Goal: Use online tool/utility: Utilize a website feature to perform a specific function

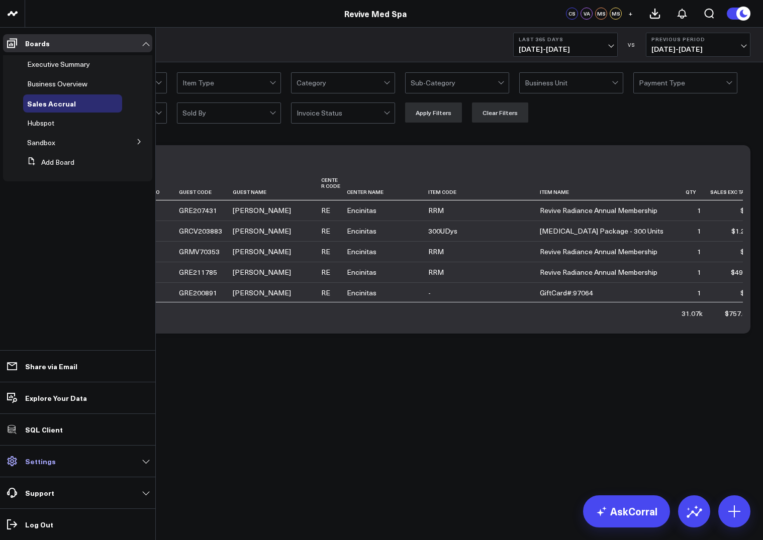
click at [40, 467] on link "Settings" at bounding box center [77, 461] width 149 height 18
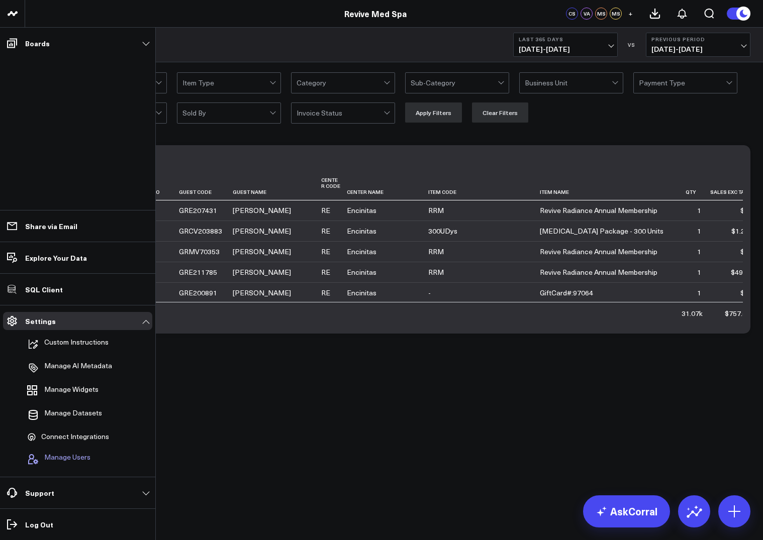
click at [68, 457] on span "Manage Users" at bounding box center [67, 459] width 46 height 12
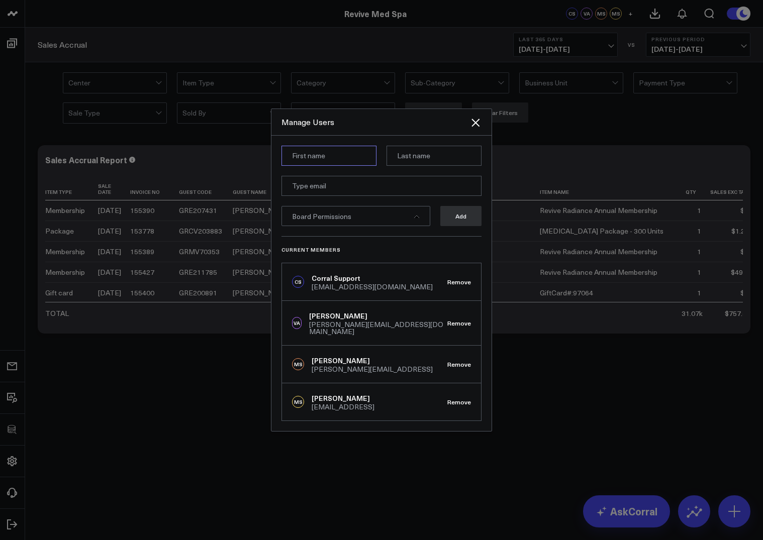
paste input "[PERSON_NAME]"
type input "[PERSON_NAME]"
paste input "[PERSON_NAME]"
type input "[PERSON_NAME]"
paste input "[EMAIL_ADDRESS]"
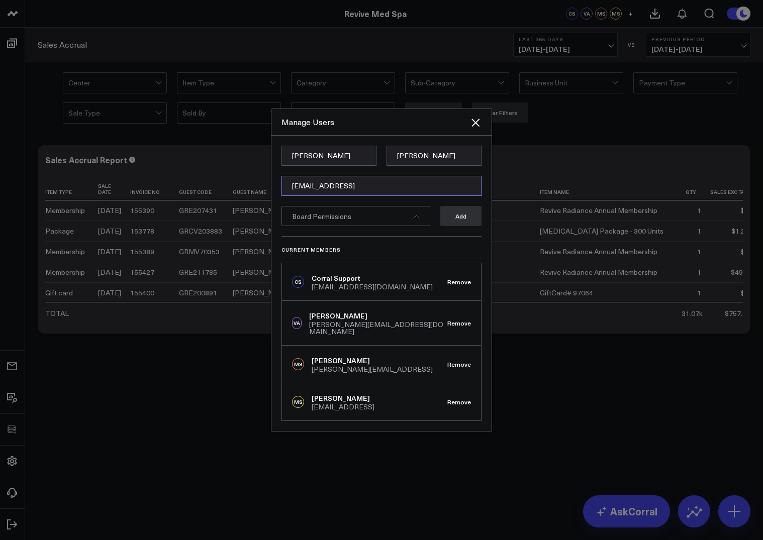
type input "[EMAIL_ADDRESS]"
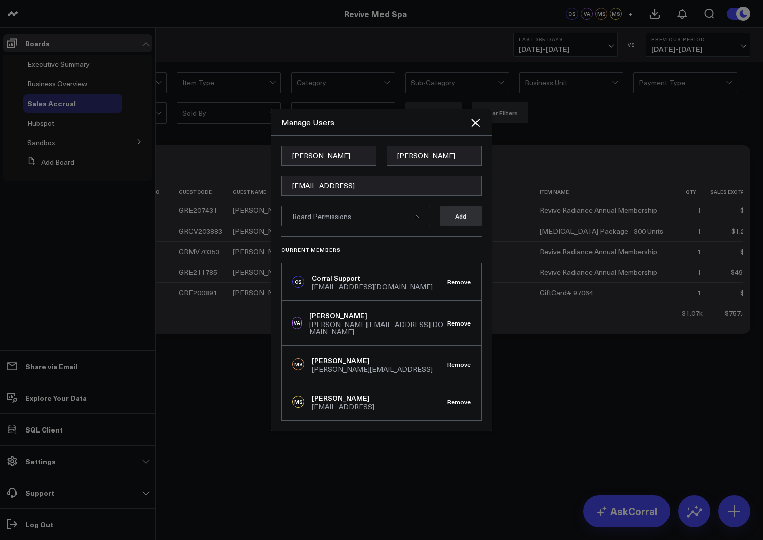
click at [412, 223] on div "Board Permissions" at bounding box center [355, 216] width 149 height 20
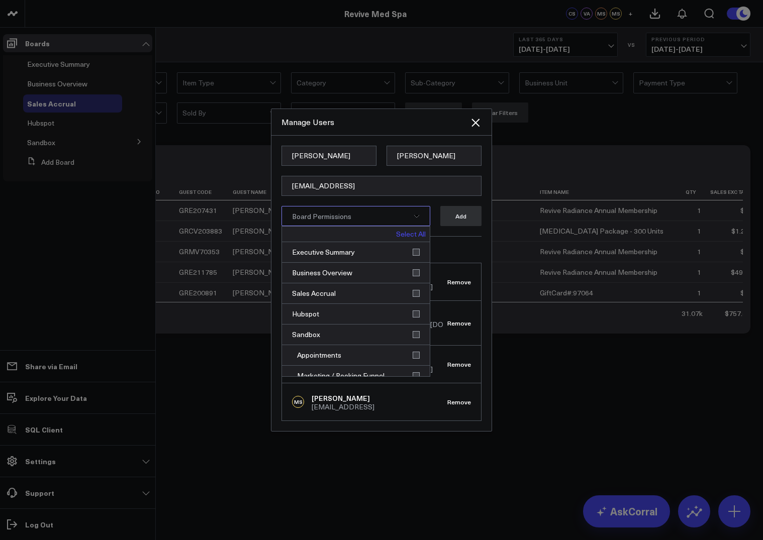
click at [413, 237] on link "Select All" at bounding box center [411, 234] width 30 height 7
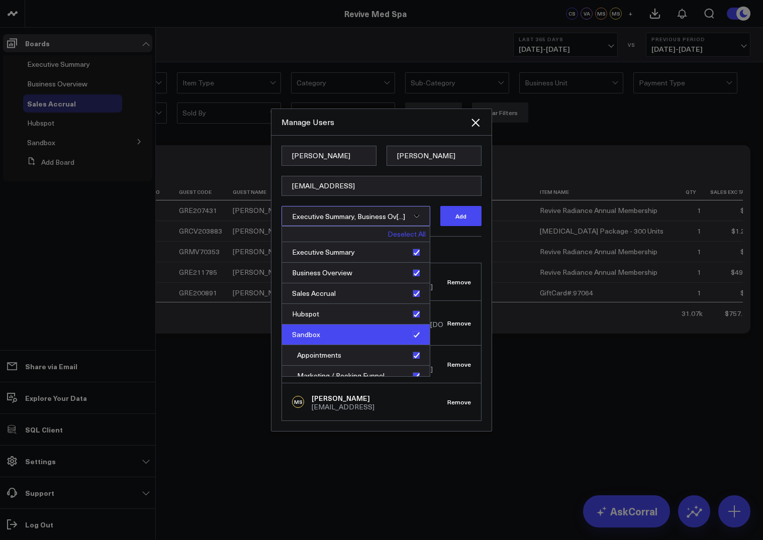
scroll to position [10, 0]
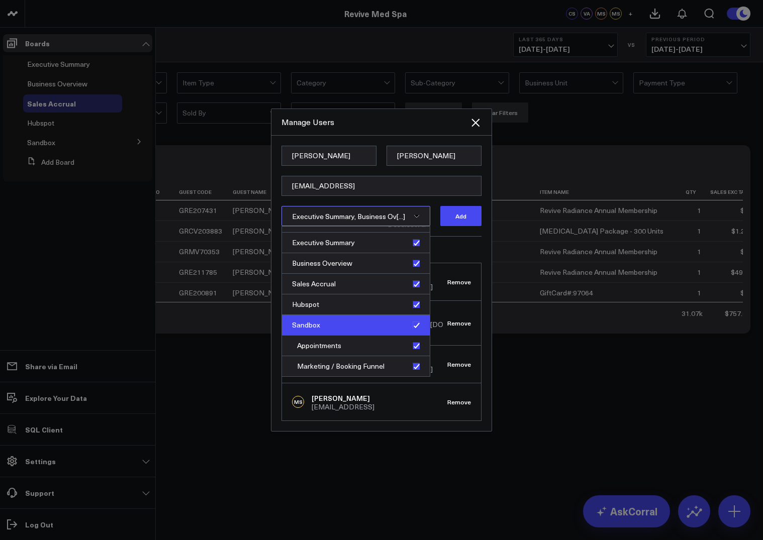
click at [411, 333] on div "Sandbox" at bounding box center [356, 325] width 148 height 21
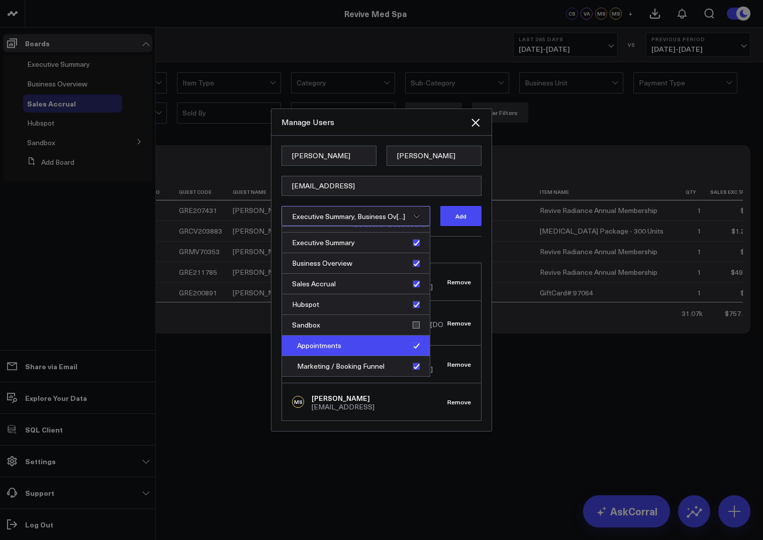
click at [411, 349] on div "Appointments" at bounding box center [356, 346] width 148 height 21
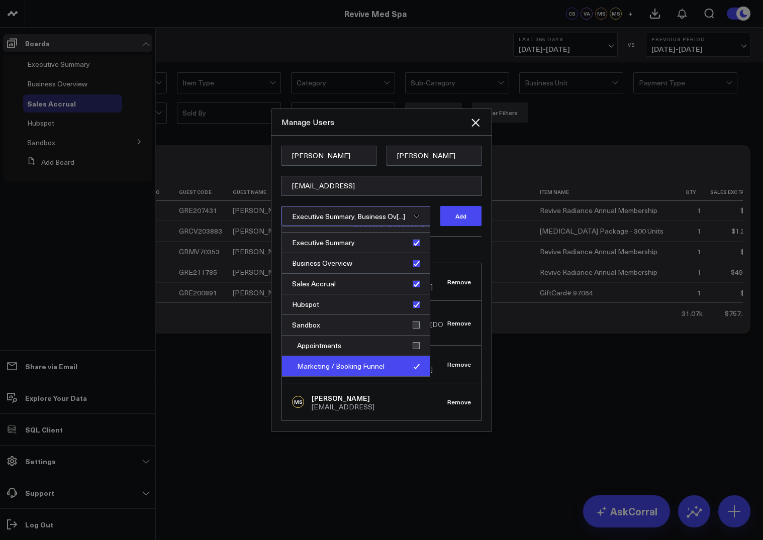
click at [412, 371] on div "Marketing / Booking Funnel" at bounding box center [356, 366] width 148 height 20
click at [450, 249] on div "Current Members [PERSON_NAME] Support [EMAIL_ADDRESS][DOMAIN_NAME] Remove VA [P…" at bounding box center [381, 328] width 200 height 185
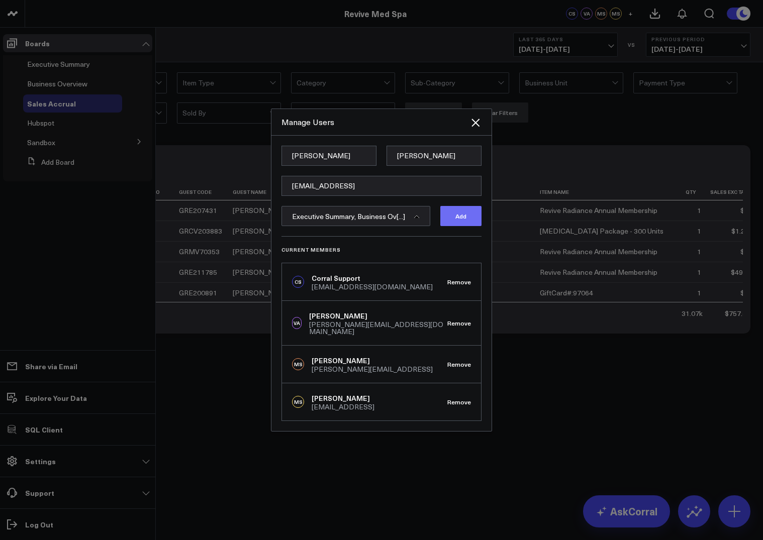
click at [464, 225] on button "Add" at bounding box center [460, 216] width 41 height 20
click at [309, 164] on input "[PERSON_NAME]" at bounding box center [328, 156] width 95 height 20
type input "[PERSON_NAME]"
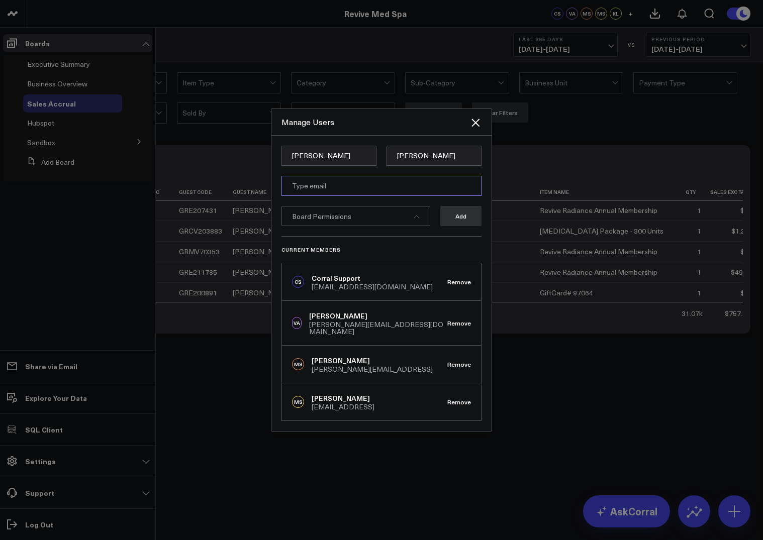
paste input "[EMAIL_ADDRESS]"
type input "[EMAIL_ADDRESS]"
click at [367, 220] on div "Board Permissions" at bounding box center [355, 216] width 149 height 20
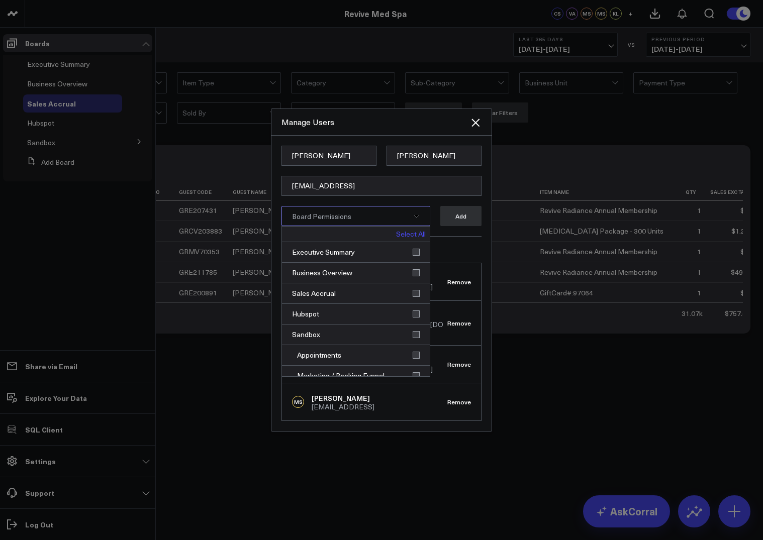
click at [410, 238] on link "Select All" at bounding box center [411, 234] width 30 height 7
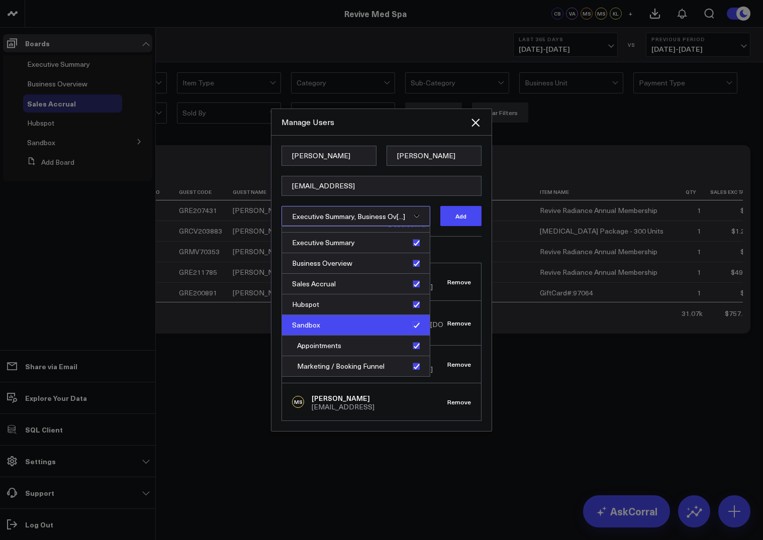
click at [413, 331] on div "Sandbox" at bounding box center [356, 325] width 148 height 21
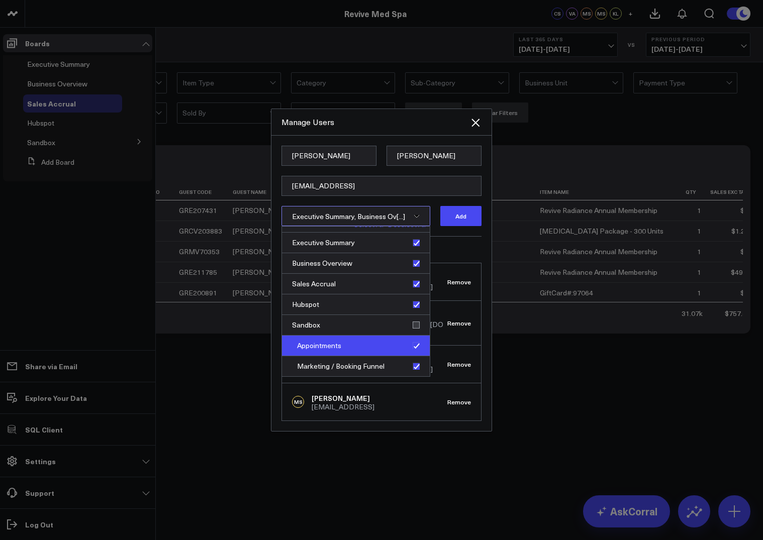
click at [413, 347] on div "Appointments" at bounding box center [356, 346] width 148 height 21
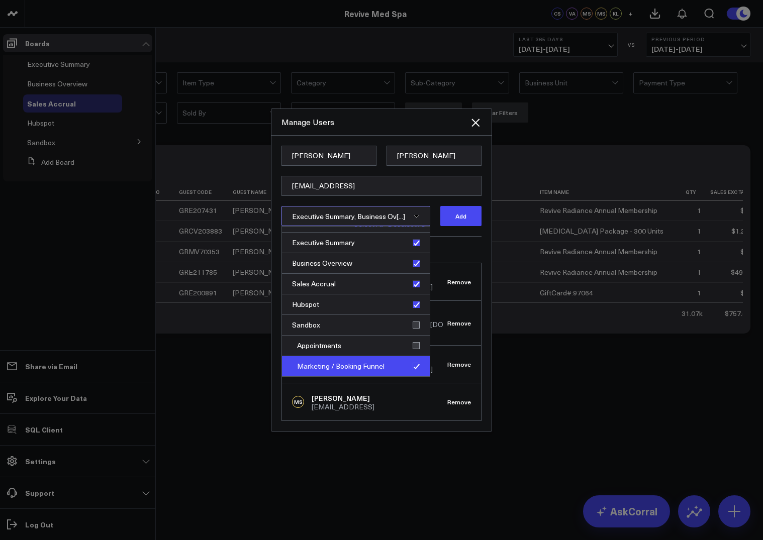
click at [412, 368] on div "Marketing / Booking Funnel" at bounding box center [356, 366] width 148 height 20
click at [447, 261] on div "Current Members [PERSON_NAME] Support [EMAIL_ADDRESS][DOMAIN_NAME] Remove VA [P…" at bounding box center [381, 328] width 200 height 185
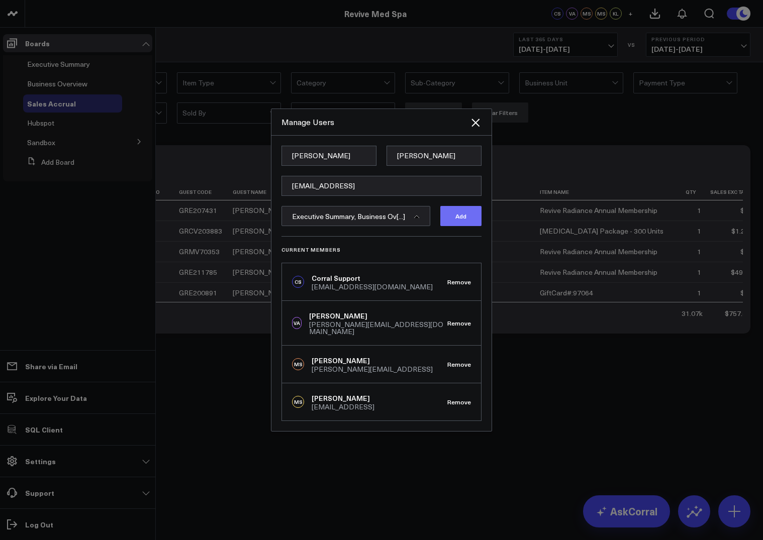
click at [457, 225] on button "Add" at bounding box center [460, 216] width 41 height 20
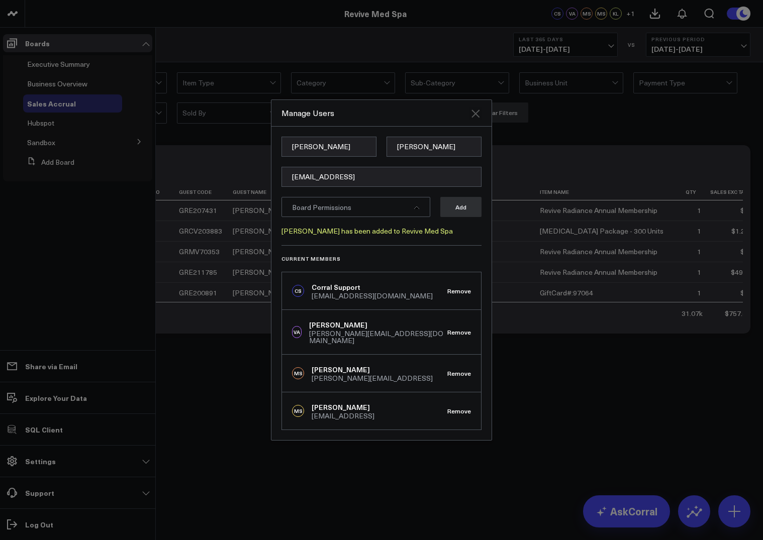
click at [475, 116] on icon "Close" at bounding box center [475, 114] width 8 height 8
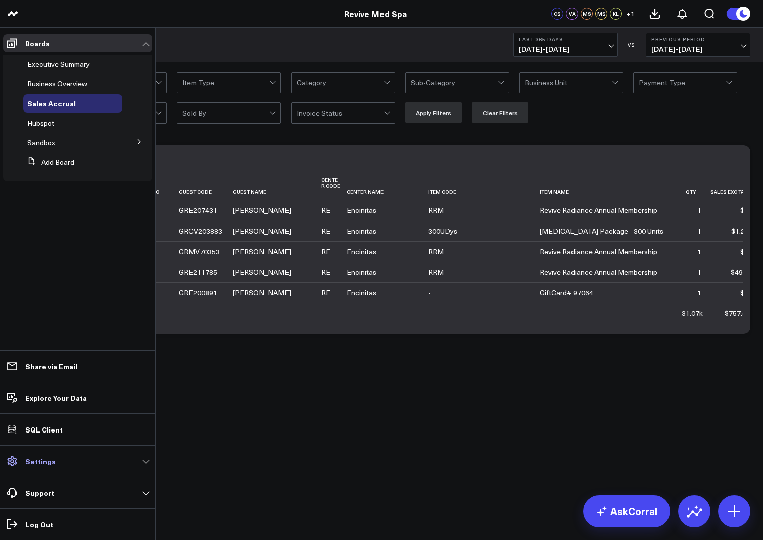
click at [57, 461] on link "Settings" at bounding box center [77, 461] width 149 height 18
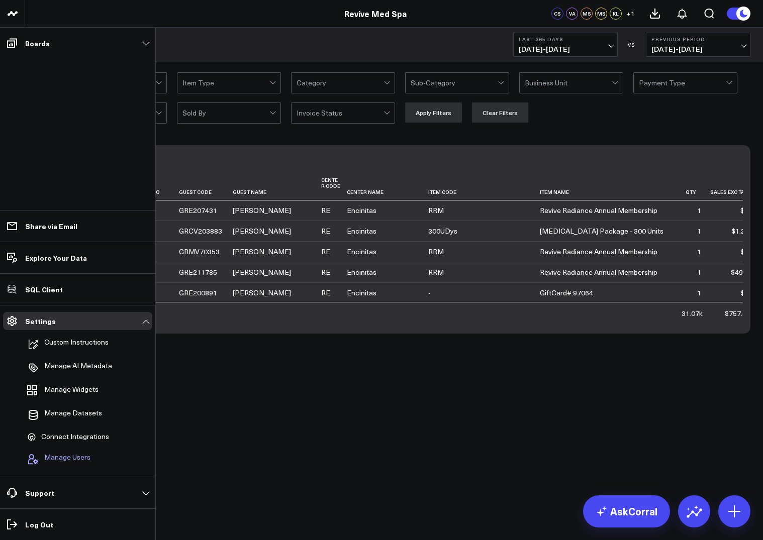
click at [67, 456] on span "Manage Users" at bounding box center [67, 459] width 46 height 12
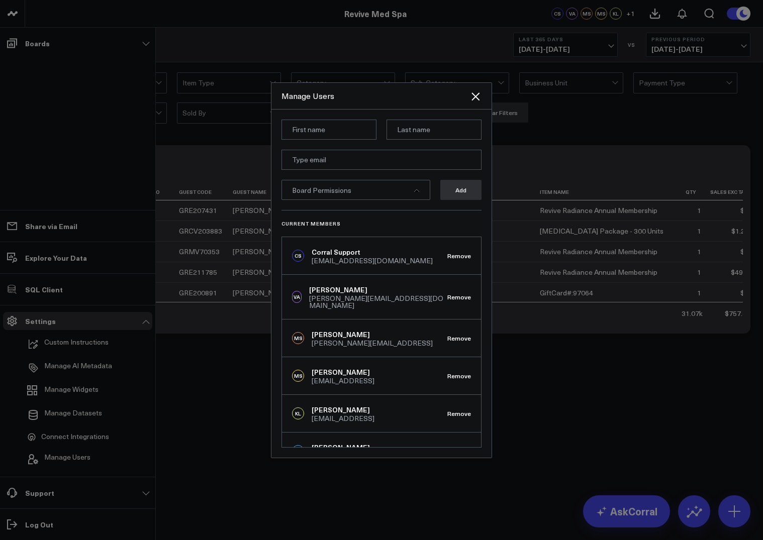
scroll to position [16, 0]
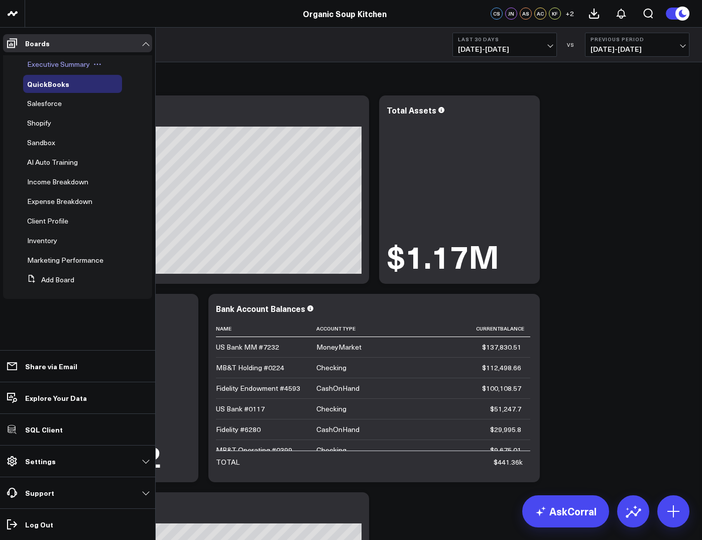
click at [47, 64] on span "Executive Summary" at bounding box center [58, 64] width 63 height 10
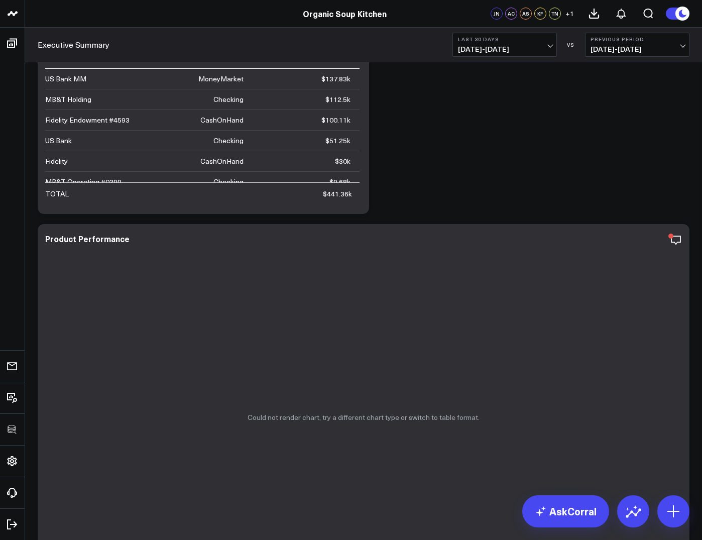
scroll to position [52, 0]
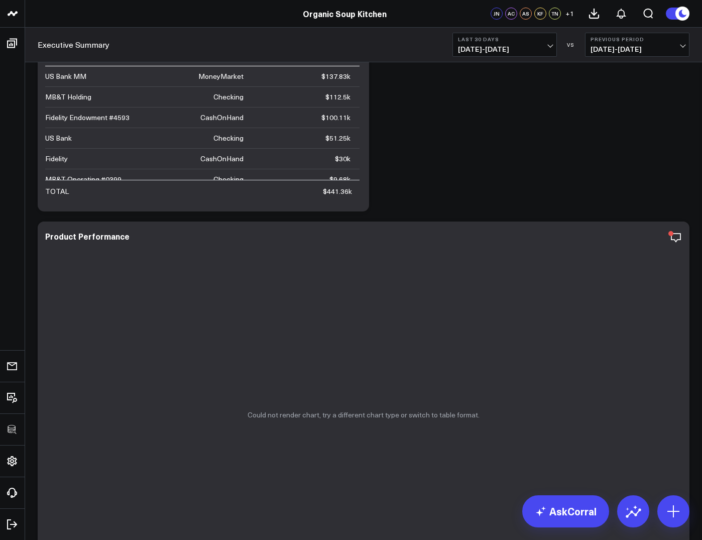
click at [235, 13] on div "Organic Soup Kitchen" at bounding box center [345, 13] width 690 height 11
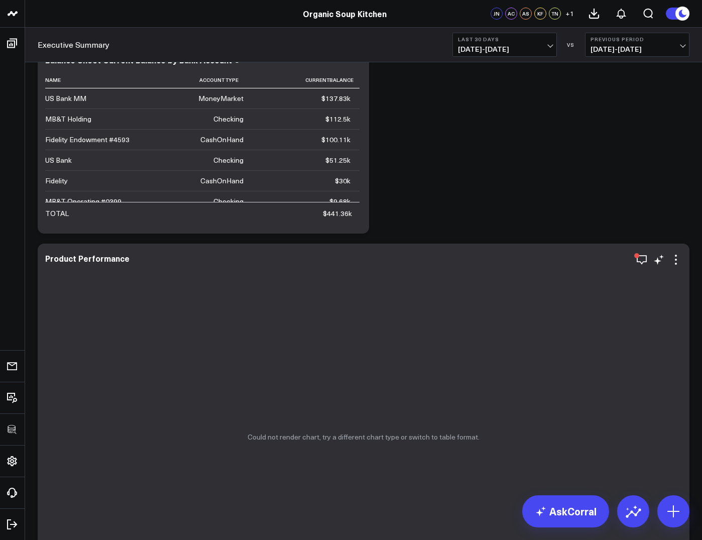
scroll to position [48, 0]
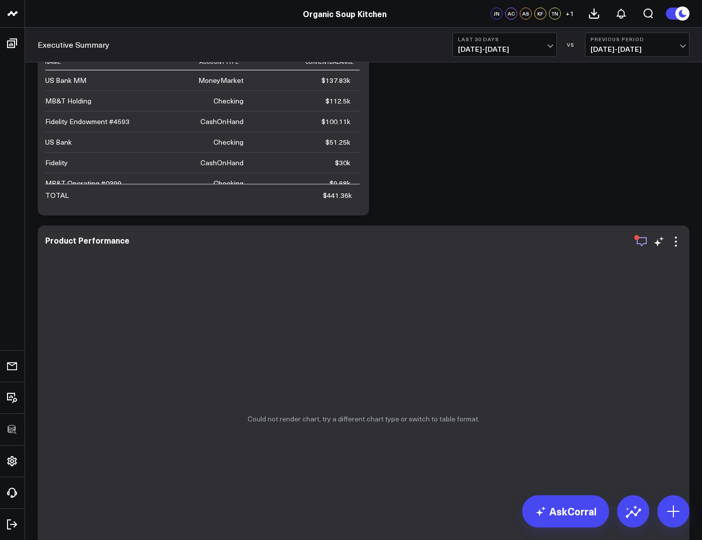
click at [645, 241] on icon "button" at bounding box center [642, 242] width 12 height 12
click at [676, 239] on icon at bounding box center [676, 242] width 12 height 12
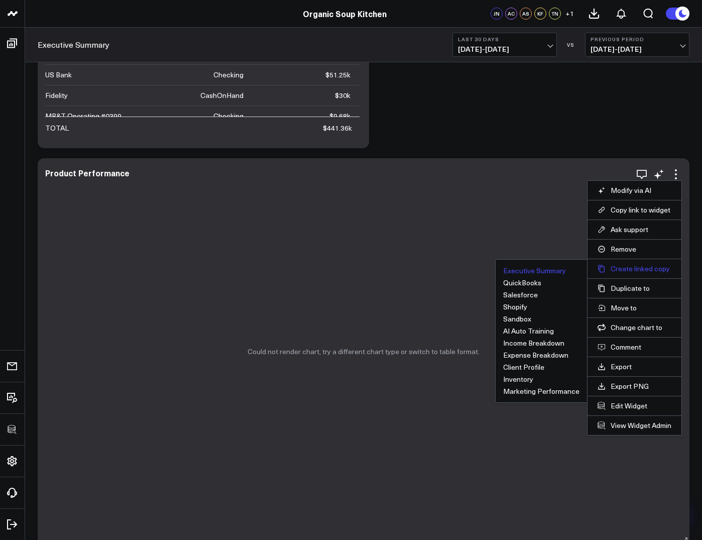
scroll to position [121, 0]
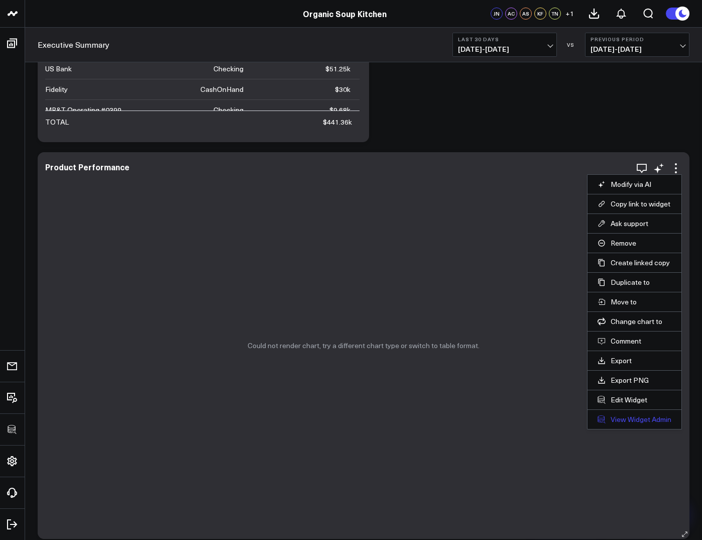
click at [613, 420] on link "View Widget Admin" at bounding box center [635, 419] width 74 height 9
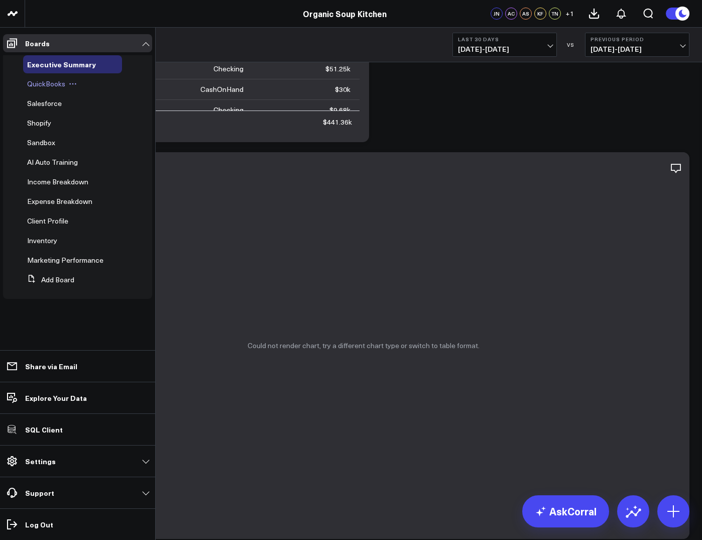
click at [44, 85] on span "QuickBooks" at bounding box center [46, 84] width 38 height 10
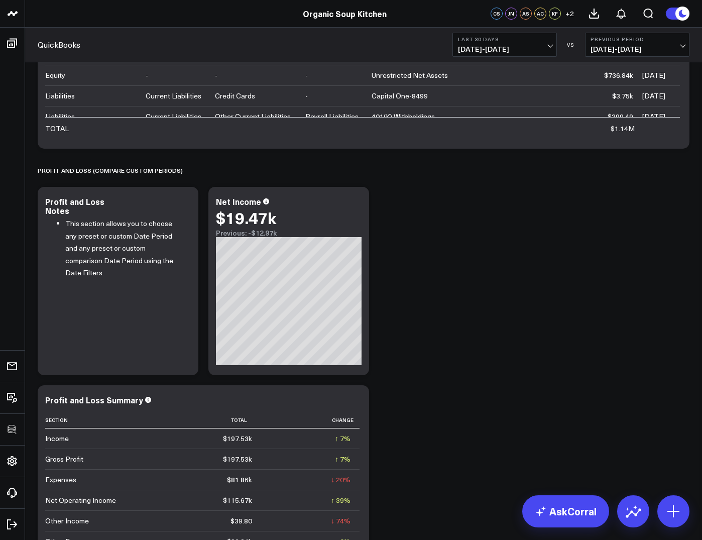
scroll to position [1746, 0]
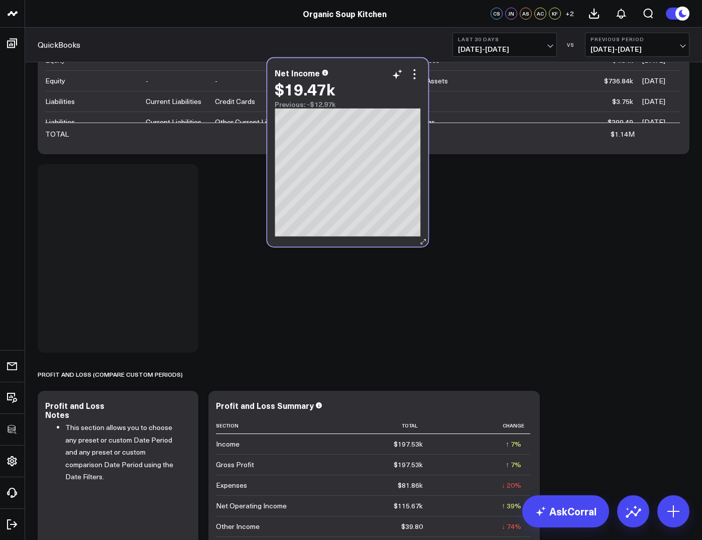
drag, startPoint x: 315, startPoint y: 206, endPoint x: 374, endPoint y: 72, distance: 146.5
click at [374, 72] on div "Net Income" at bounding box center [348, 72] width 146 height 9
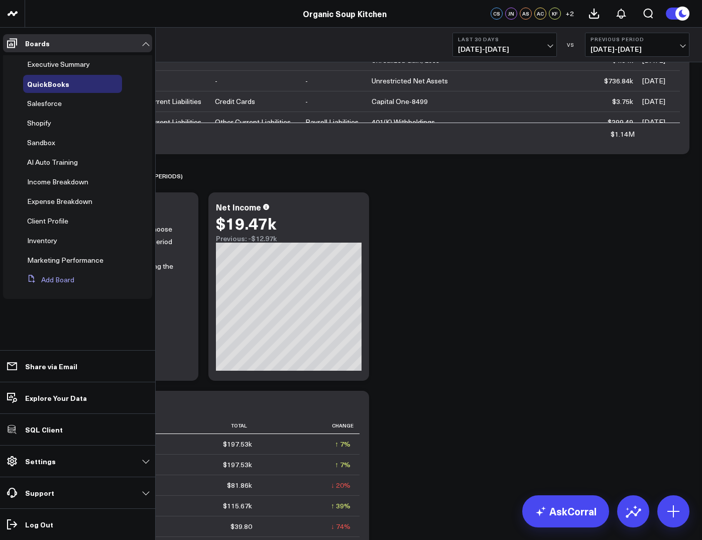
click at [51, 283] on button "Add Board" at bounding box center [48, 280] width 51 height 18
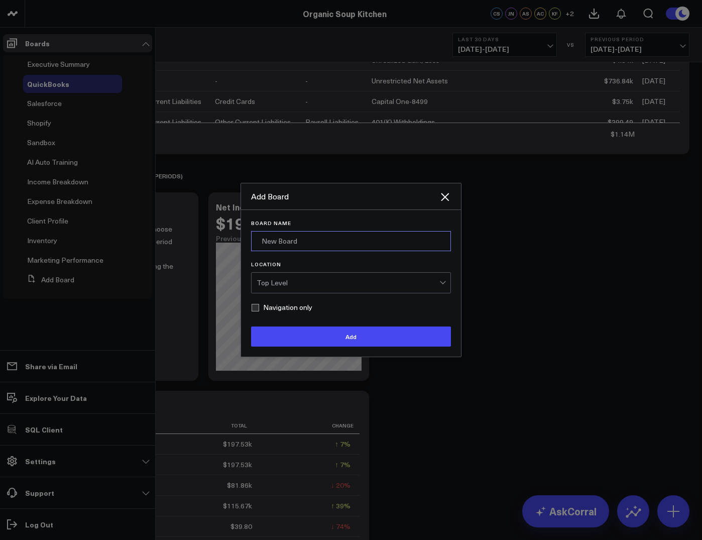
click at [313, 236] on input "Board Name" at bounding box center [351, 241] width 200 height 20
type input "P&L"
click at [447, 195] on icon "Close" at bounding box center [445, 197] width 8 height 8
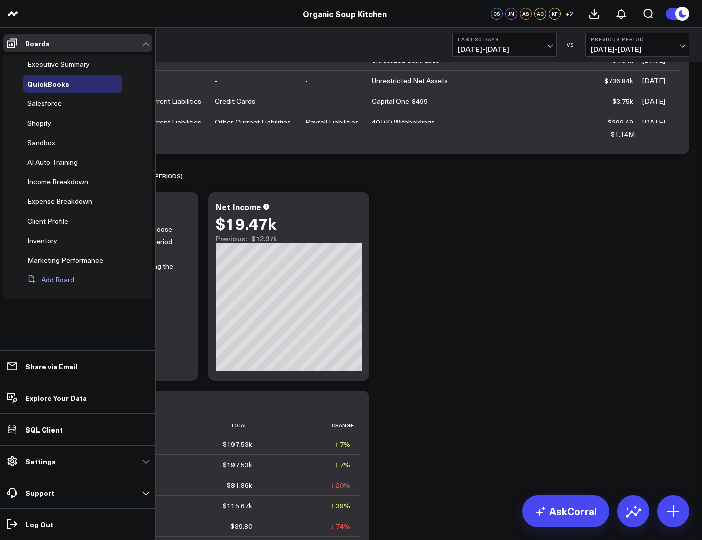
click at [49, 280] on button "Add Board" at bounding box center [48, 280] width 51 height 18
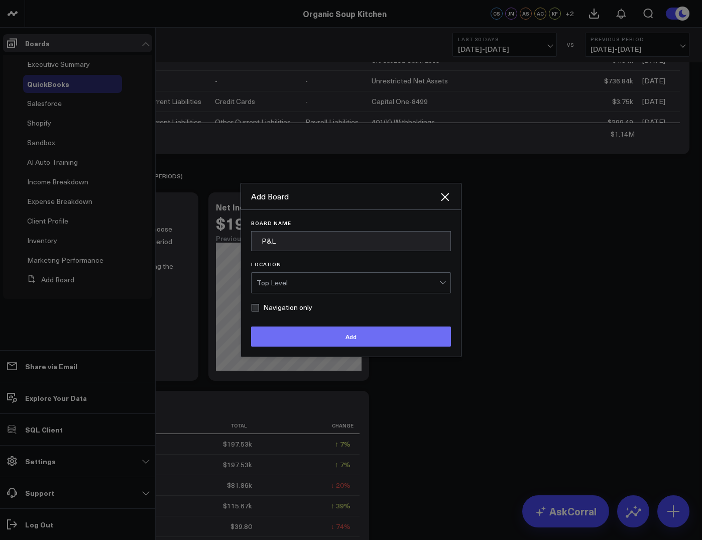
click at [355, 338] on button "Add" at bounding box center [351, 337] width 200 height 20
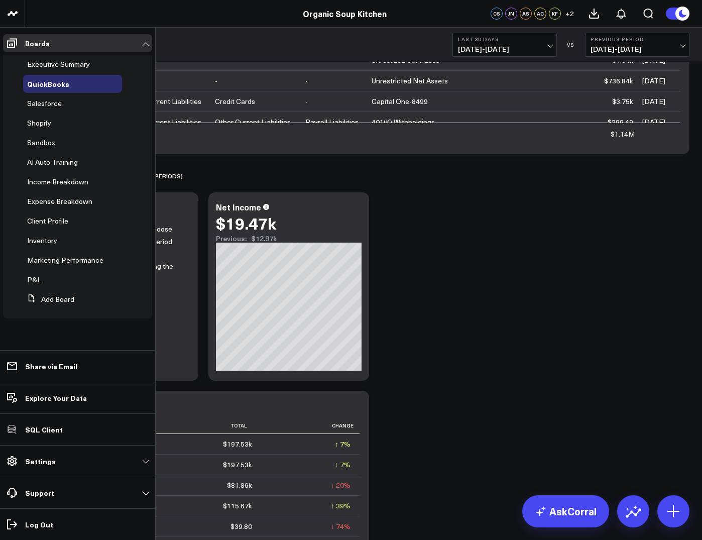
click at [357, 204] on icon at bounding box center [356, 209] width 12 height 12
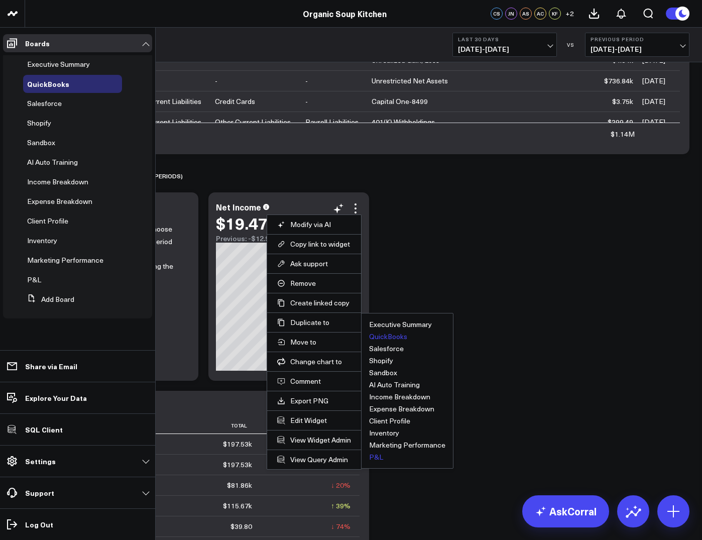
click at [381, 454] on button "P&L" at bounding box center [376, 457] width 14 height 7
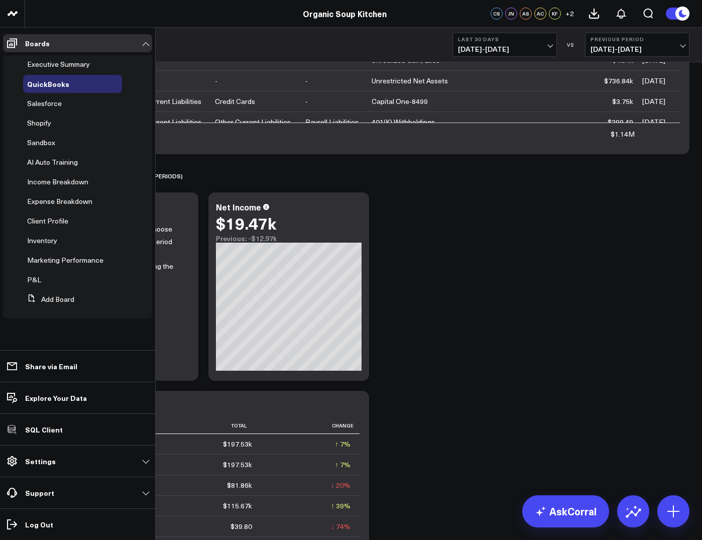
click at [352, 408] on icon at bounding box center [356, 407] width 12 height 12
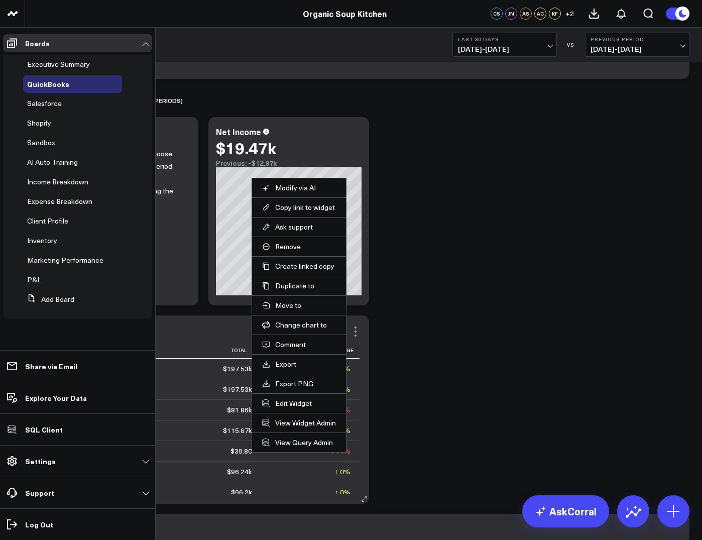
scroll to position [1843, 0]
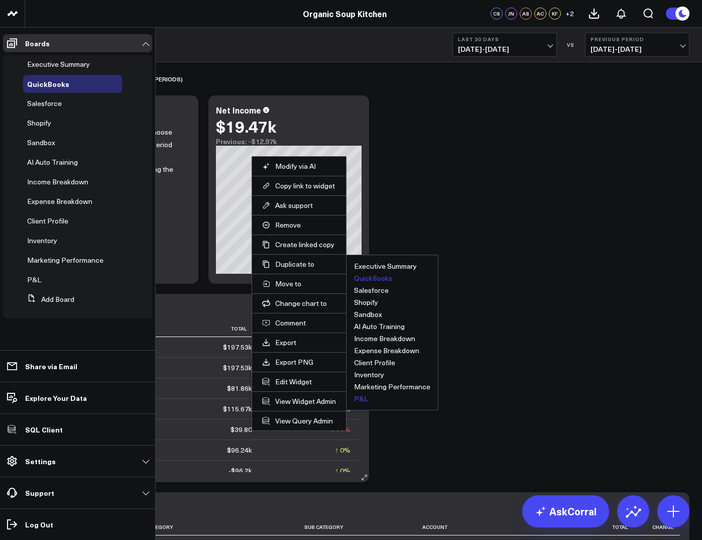
click at [354, 402] on button "P&L" at bounding box center [361, 398] width 14 height 7
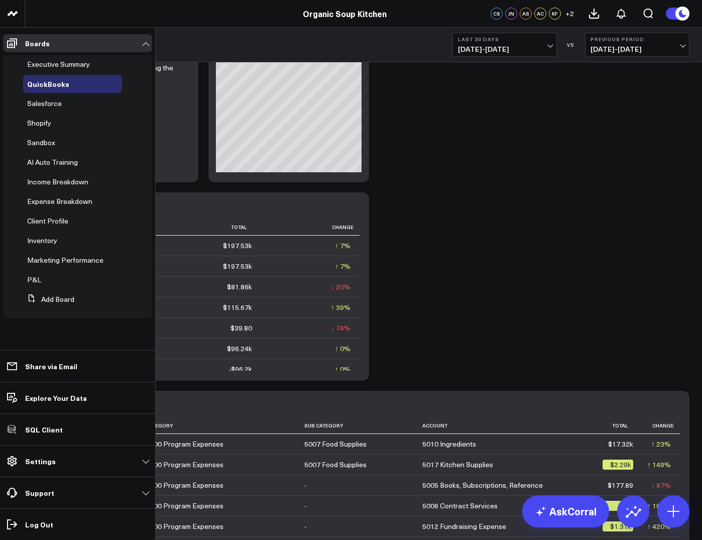
scroll to position [2005, 0]
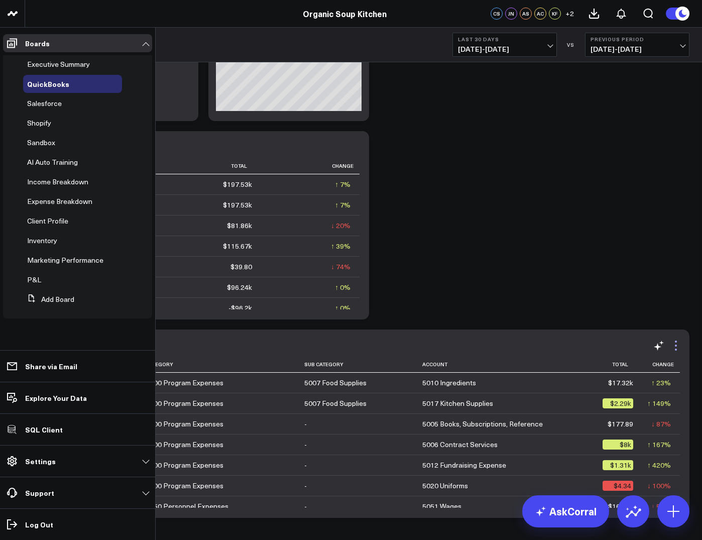
click at [675, 347] on icon at bounding box center [676, 346] width 12 height 12
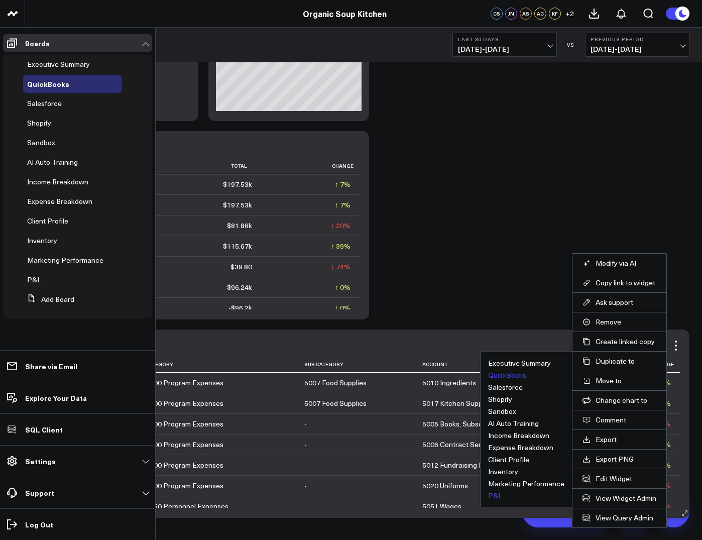
click at [497, 494] on button "P&L" at bounding box center [495, 495] width 14 height 7
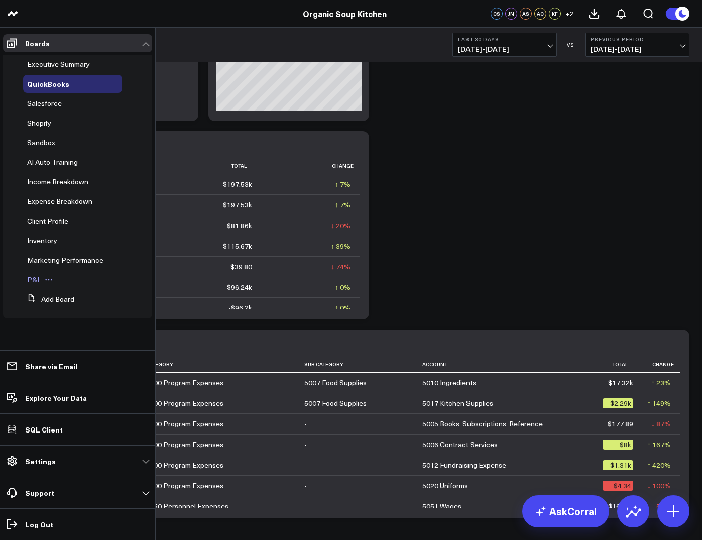
click at [32, 278] on span "P&L" at bounding box center [34, 280] width 14 height 10
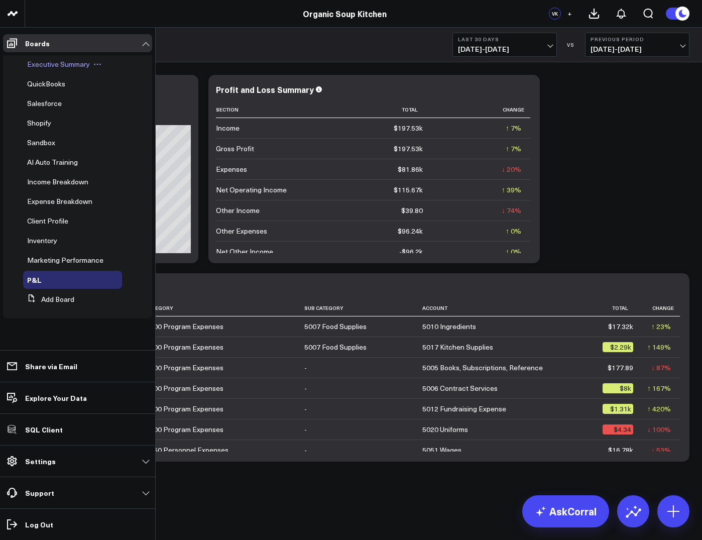
click at [64, 59] on span "Executive Summary" at bounding box center [58, 64] width 63 height 10
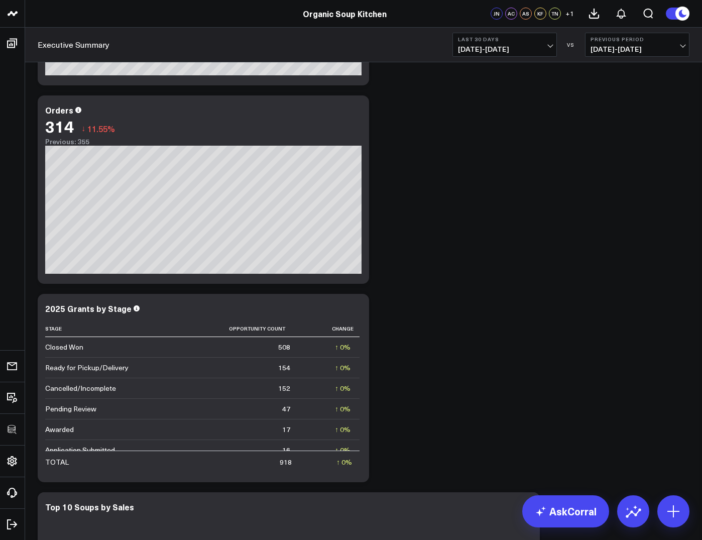
scroll to position [968, 0]
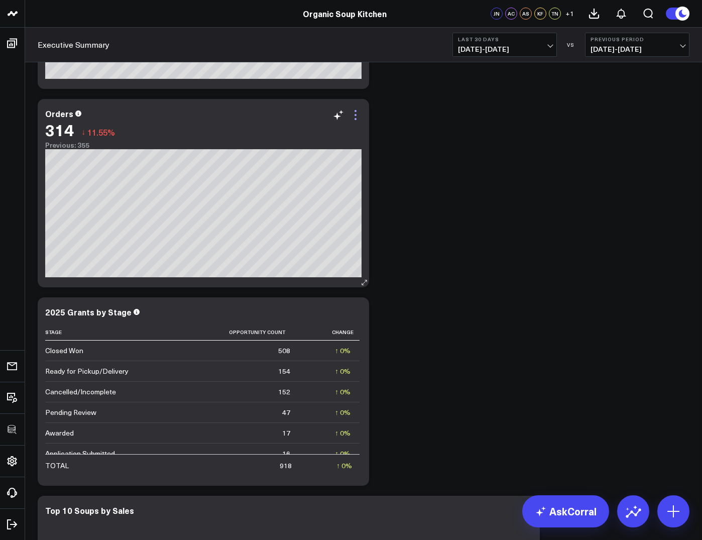
click at [358, 114] on icon at bounding box center [356, 115] width 12 height 12
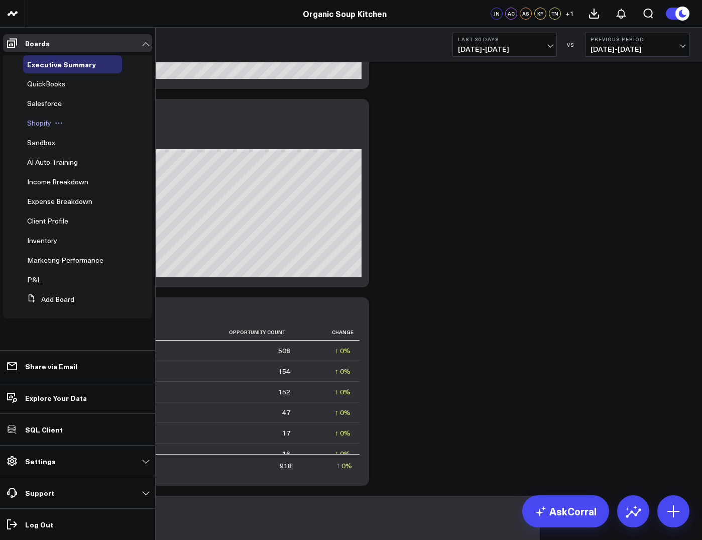
click at [37, 126] on span "Shopify" at bounding box center [39, 123] width 24 height 10
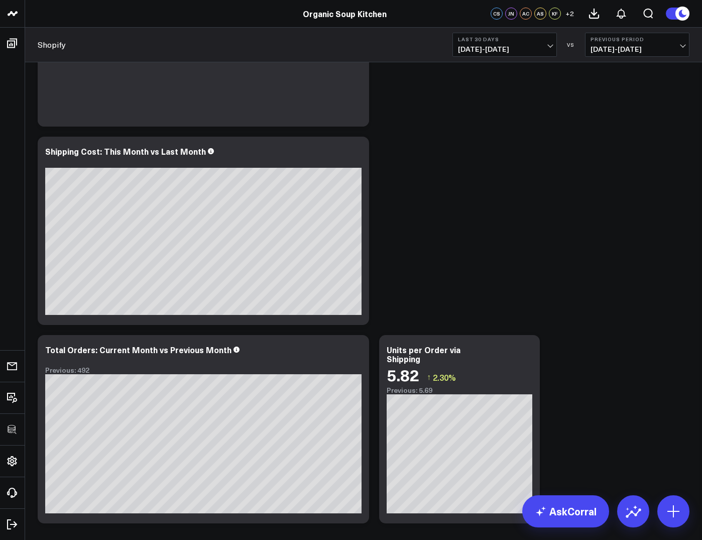
scroll to position [353, 0]
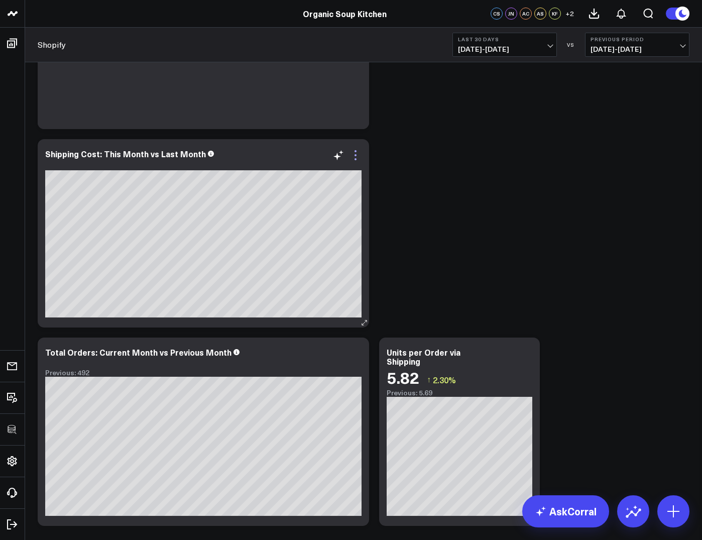
click at [357, 152] on icon at bounding box center [356, 155] width 12 height 12
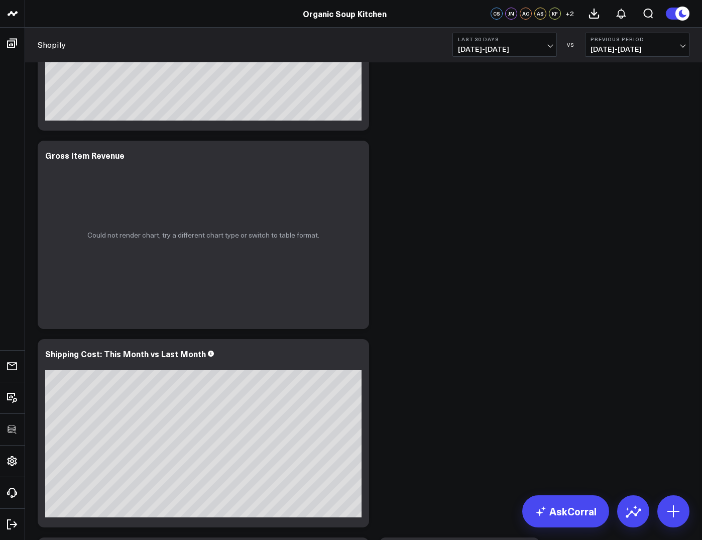
scroll to position [0, 0]
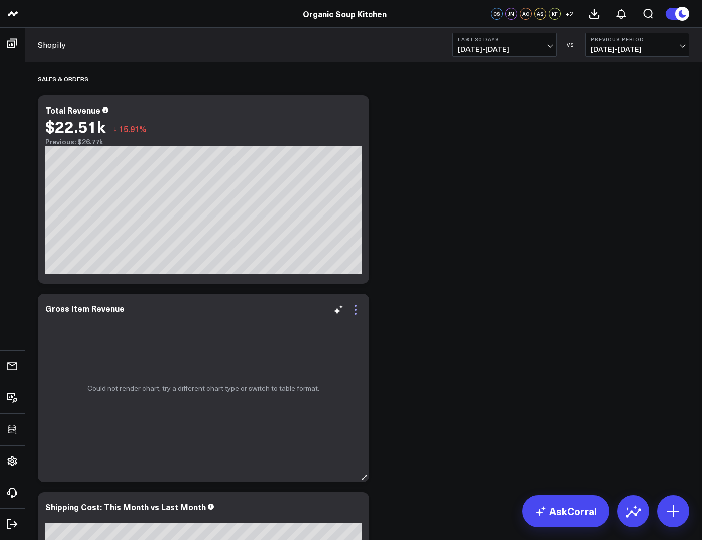
click at [358, 307] on icon at bounding box center [356, 310] width 12 height 12
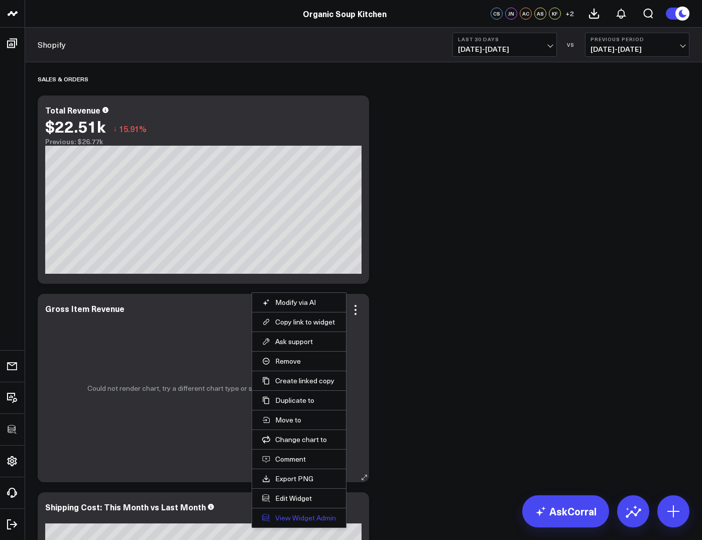
click at [293, 515] on link "View Widget Admin" at bounding box center [299, 518] width 74 height 9
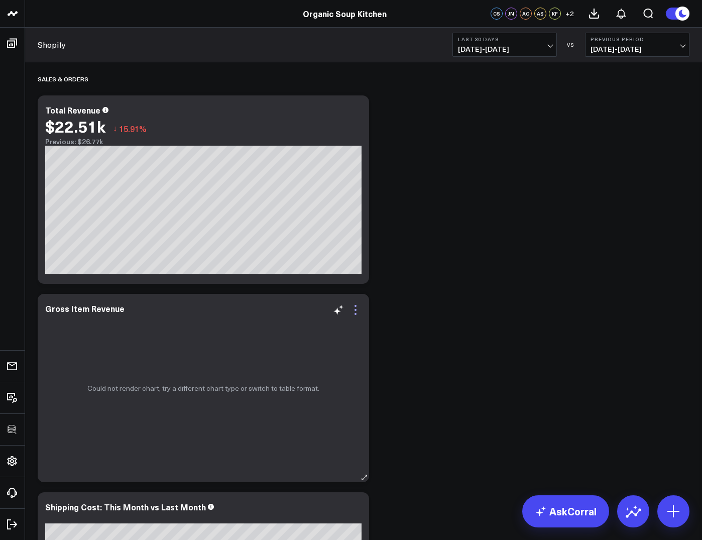
click at [358, 314] on icon at bounding box center [356, 310] width 12 height 12
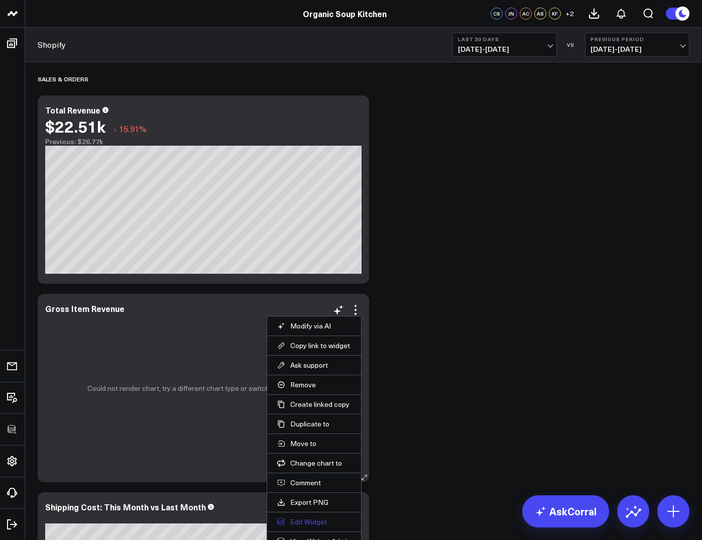
click at [306, 521] on button "Edit Widget" at bounding box center [314, 522] width 74 height 9
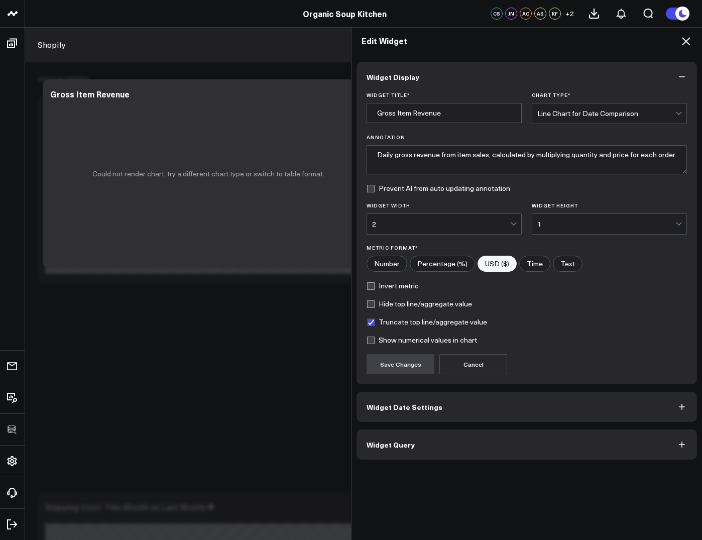
click at [394, 441] on span "Widget Query" at bounding box center [391, 445] width 48 height 8
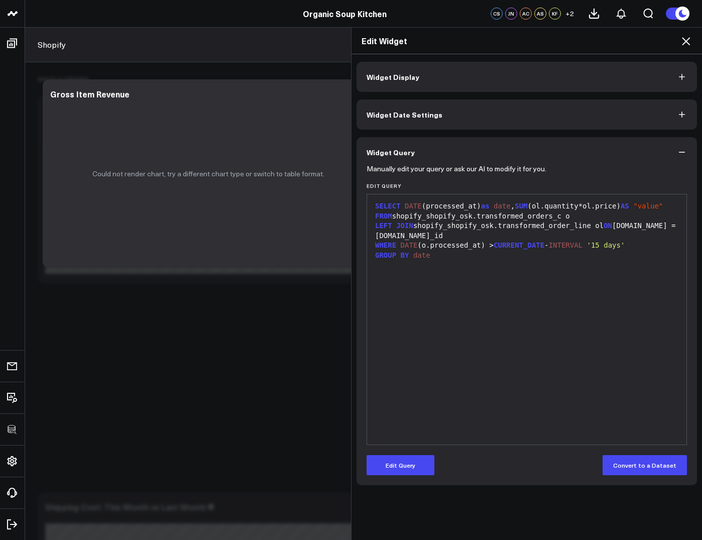
click at [684, 38] on icon at bounding box center [686, 41] width 8 height 8
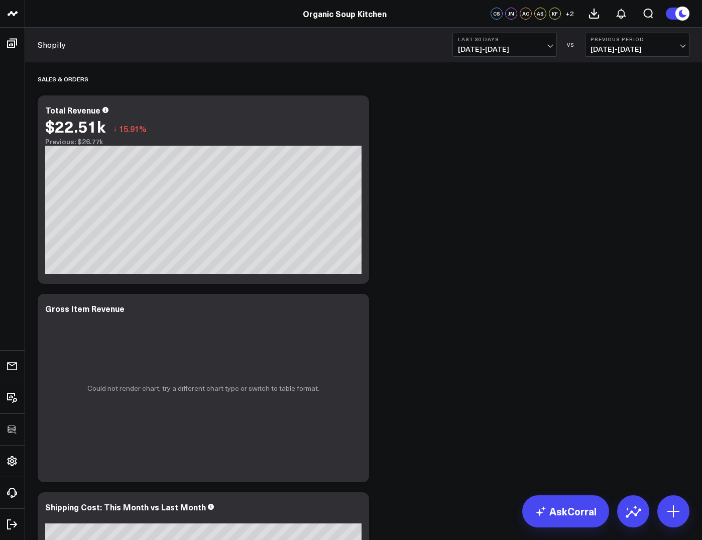
click at [494, 42] on b "Last 30 Days" at bounding box center [504, 39] width 93 height 6
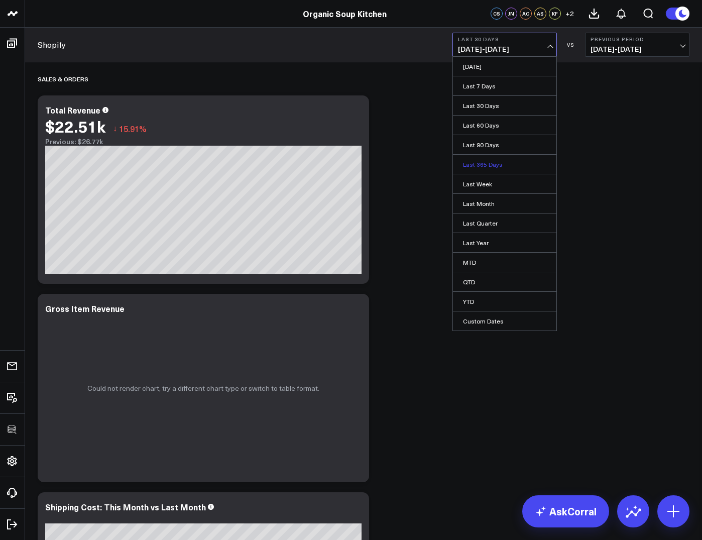
click at [475, 166] on link "Last 365 Days" at bounding box center [505, 164] width 104 height 19
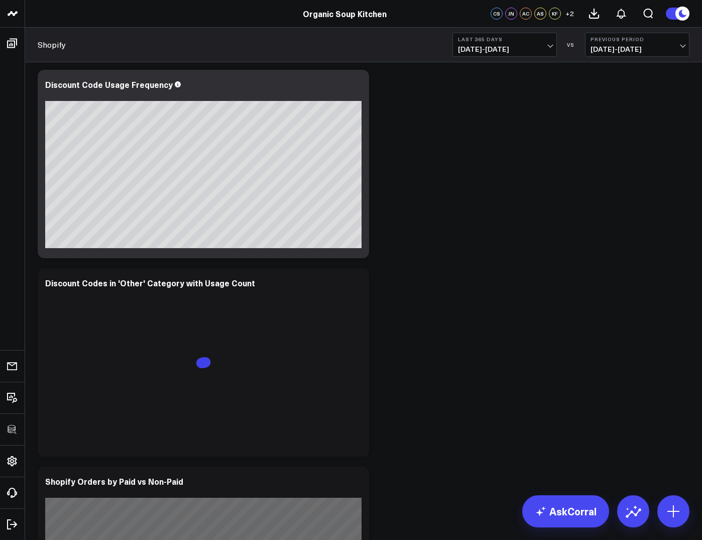
scroll to position [1640, 0]
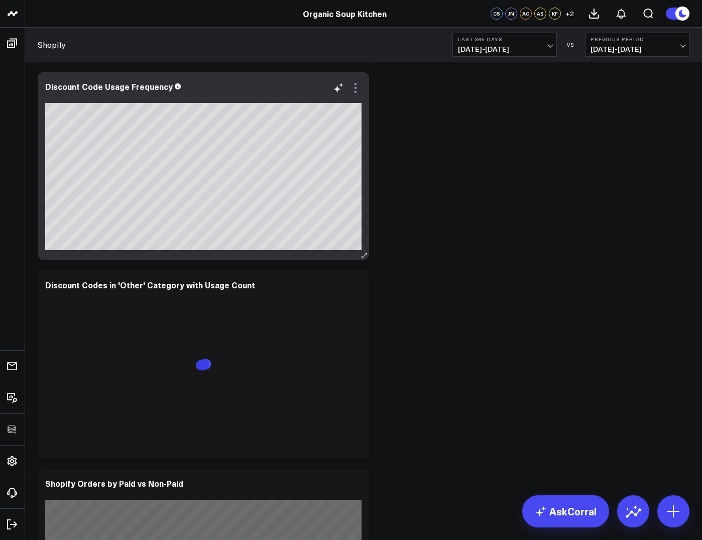
click at [358, 84] on icon at bounding box center [356, 88] width 12 height 12
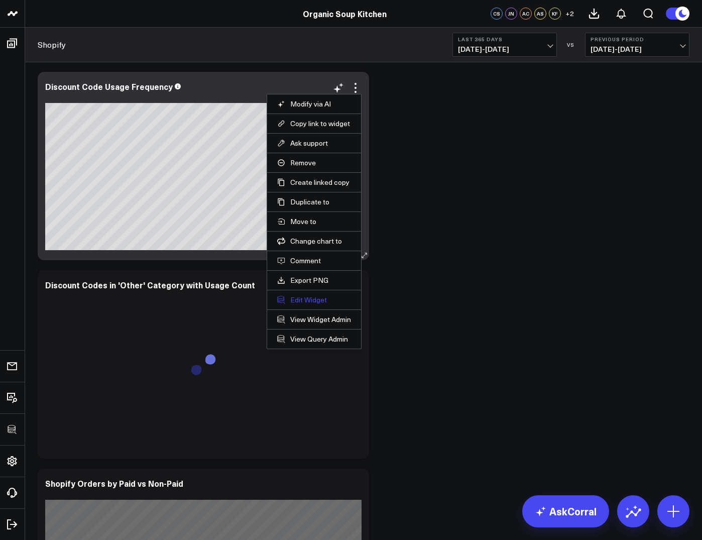
click at [305, 302] on button "Edit Widget" at bounding box center [314, 299] width 74 height 9
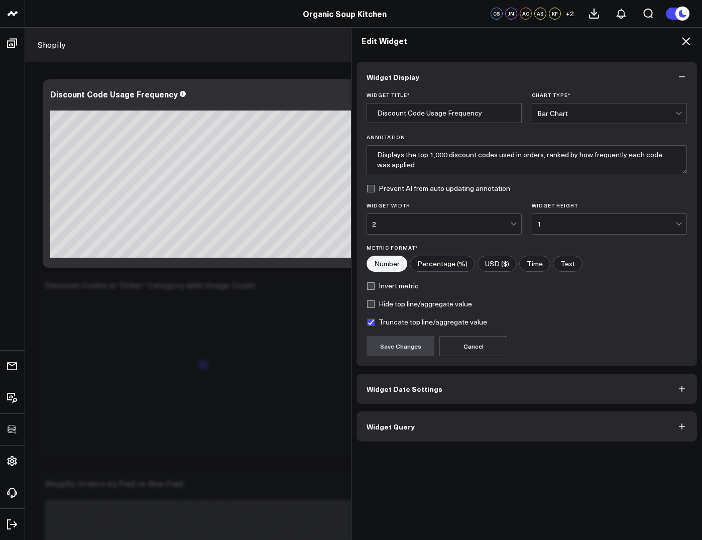
click at [383, 423] on span "Widget Query" at bounding box center [391, 427] width 48 height 8
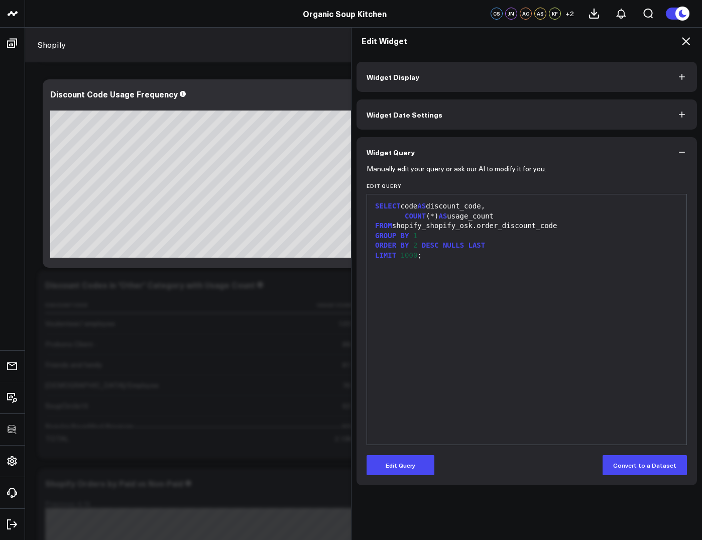
click at [681, 35] on icon at bounding box center [686, 41] width 12 height 12
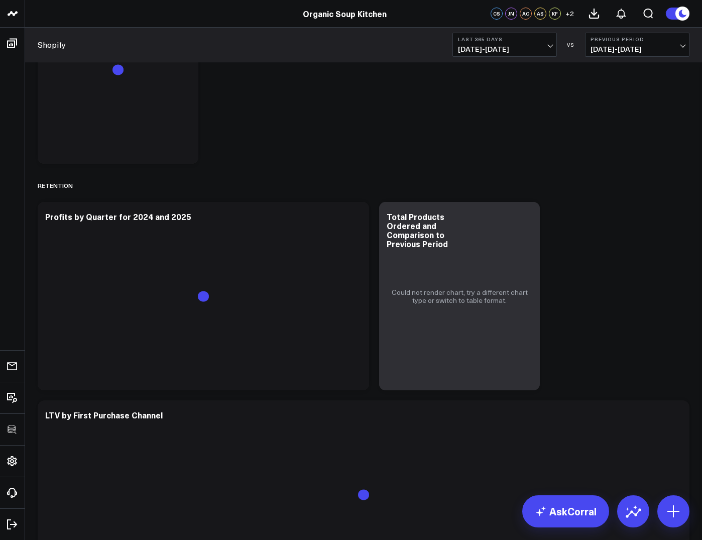
scroll to position [3189, 0]
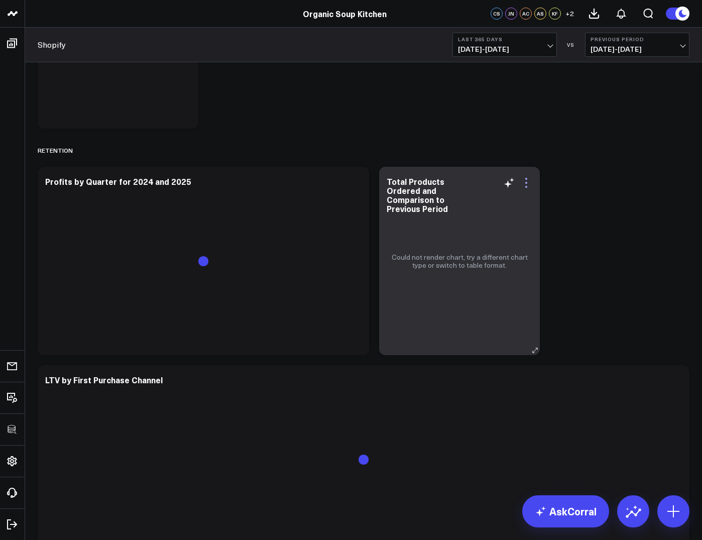
click at [530, 183] on icon at bounding box center [527, 183] width 12 height 12
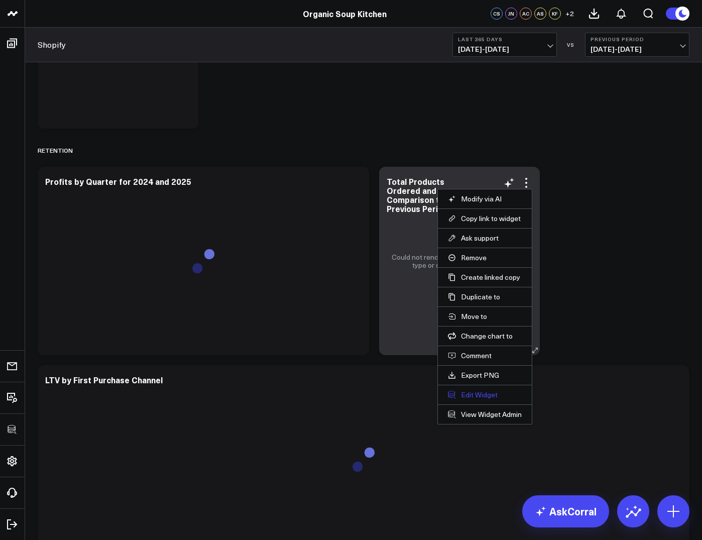
click at [475, 393] on button "Edit Widget" at bounding box center [485, 394] width 74 height 9
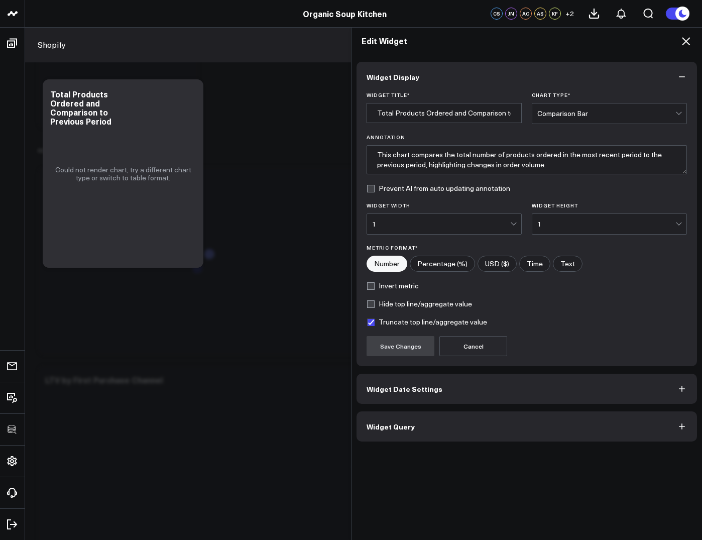
click at [421, 426] on button "Widget Query" at bounding box center [527, 427] width 341 height 30
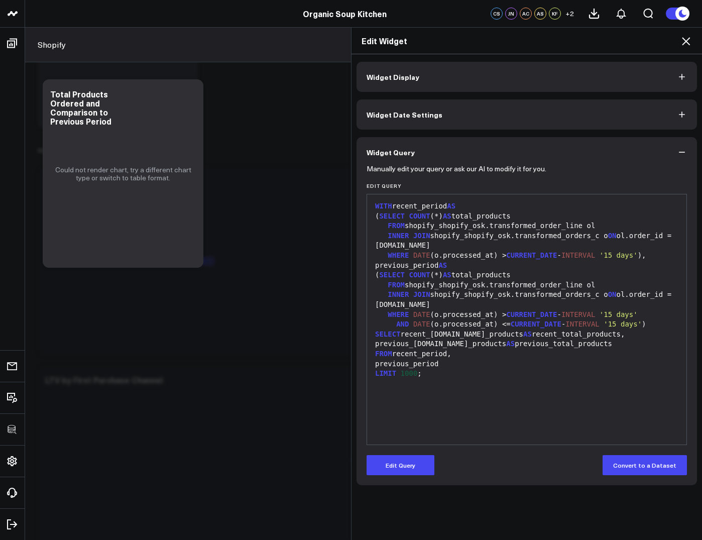
scroll to position [3165, 0]
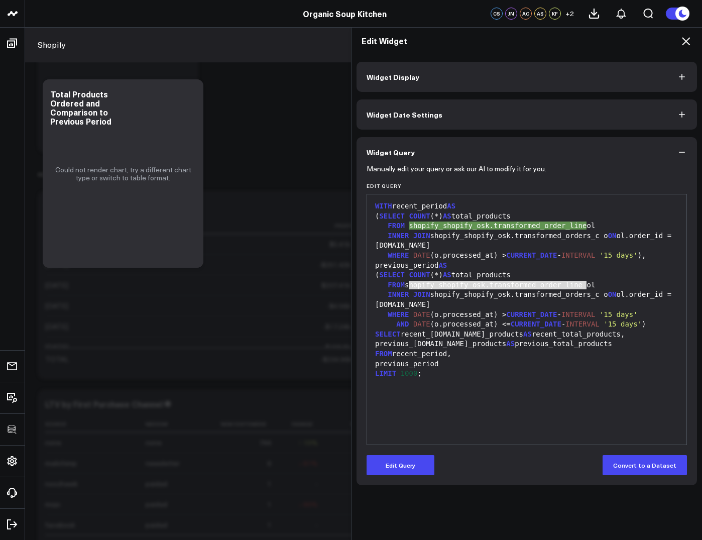
drag, startPoint x: 411, startPoint y: 285, endPoint x: 587, endPoint y: 281, distance: 176.4
click at [587, 281] on div "FROM shopify_shopify_osk.transformed_order_line ol" at bounding box center [527, 285] width 310 height 10
copy div "shopify_shopify_osk.transformed_order_line"
